Goal: Transaction & Acquisition: Purchase product/service

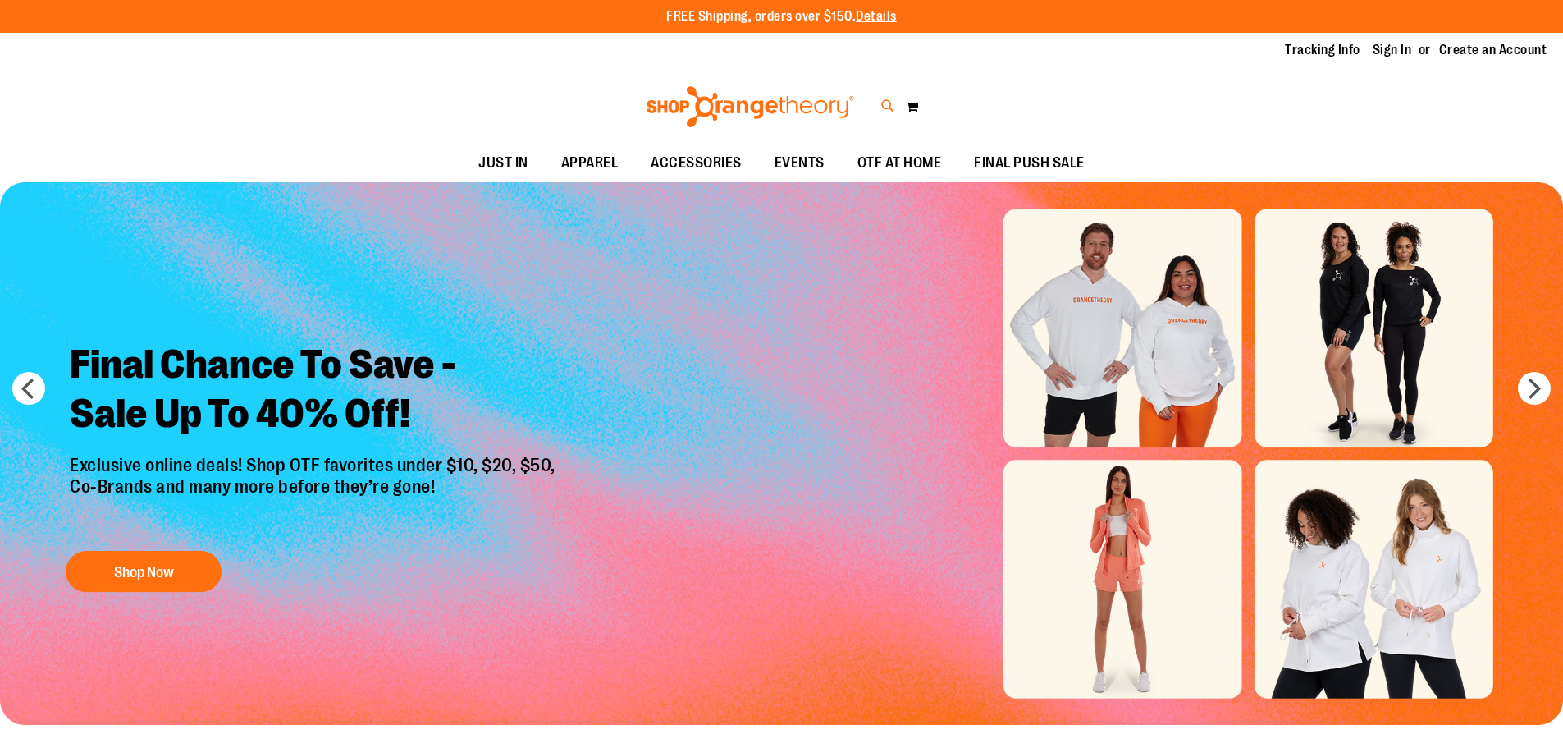
click at [884, 106] on icon at bounding box center [888, 106] width 14 height 19
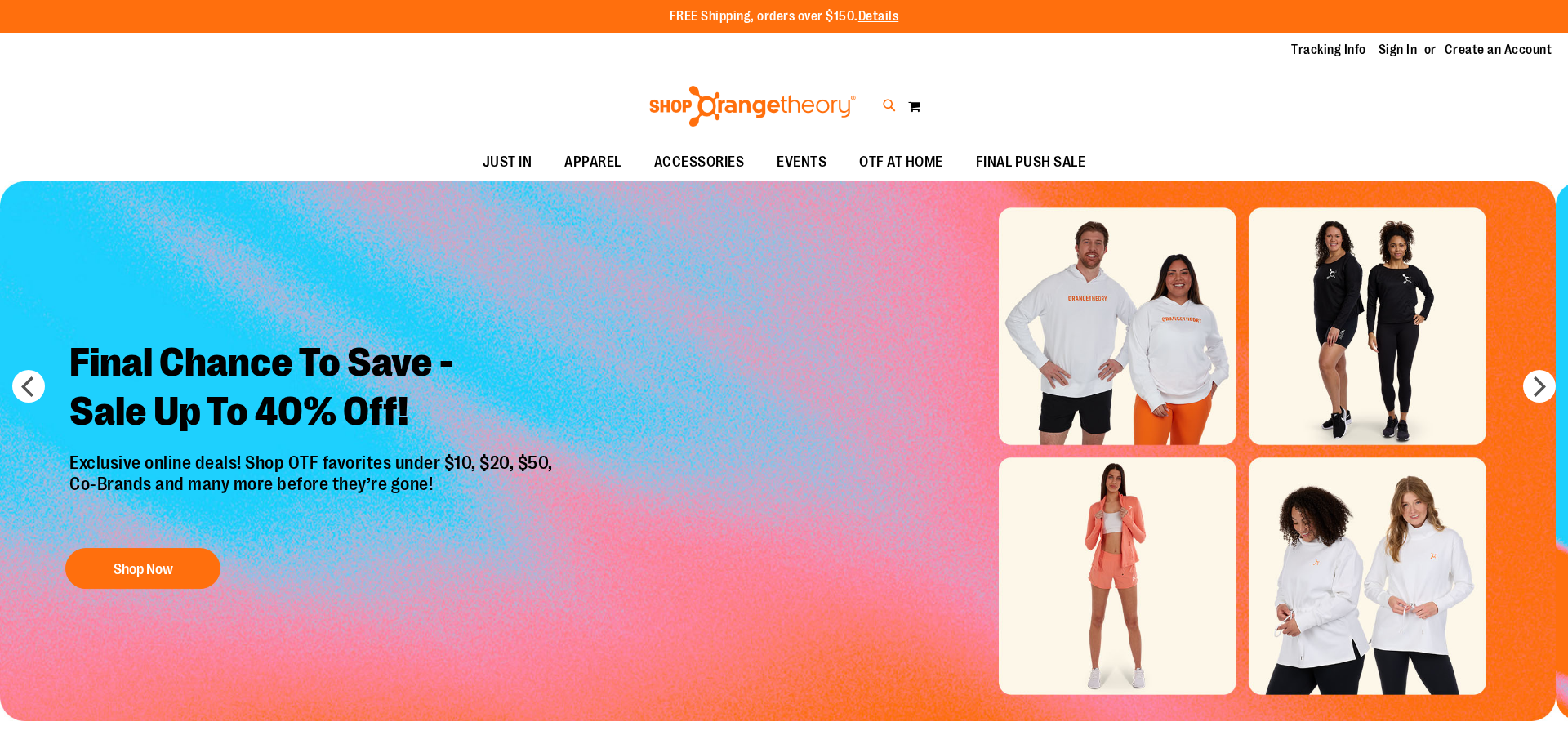
type input "**********"
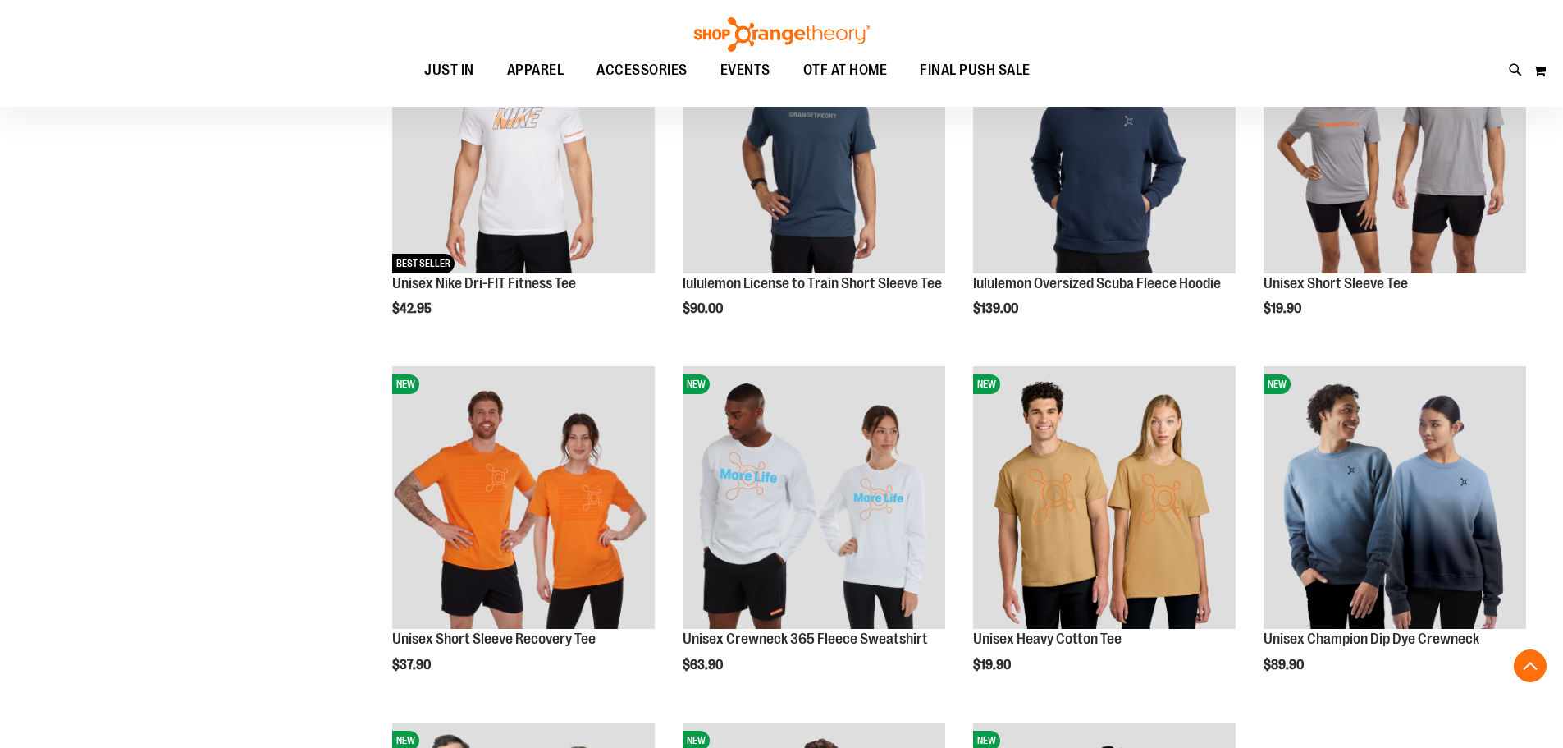
scroll to position [4102, 0]
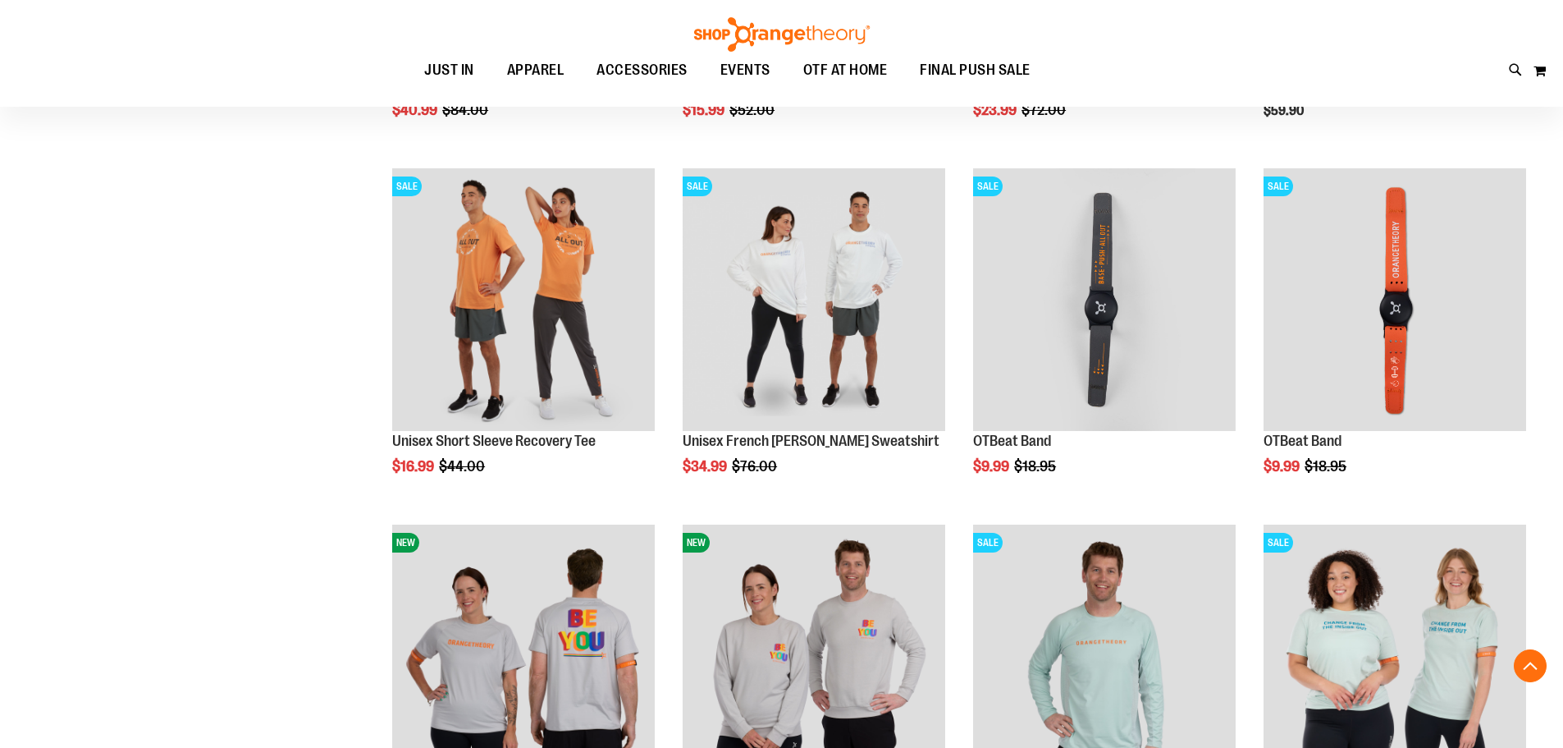
scroll to position [2247, 0]
